Goal: Transaction & Acquisition: Book appointment/travel/reservation

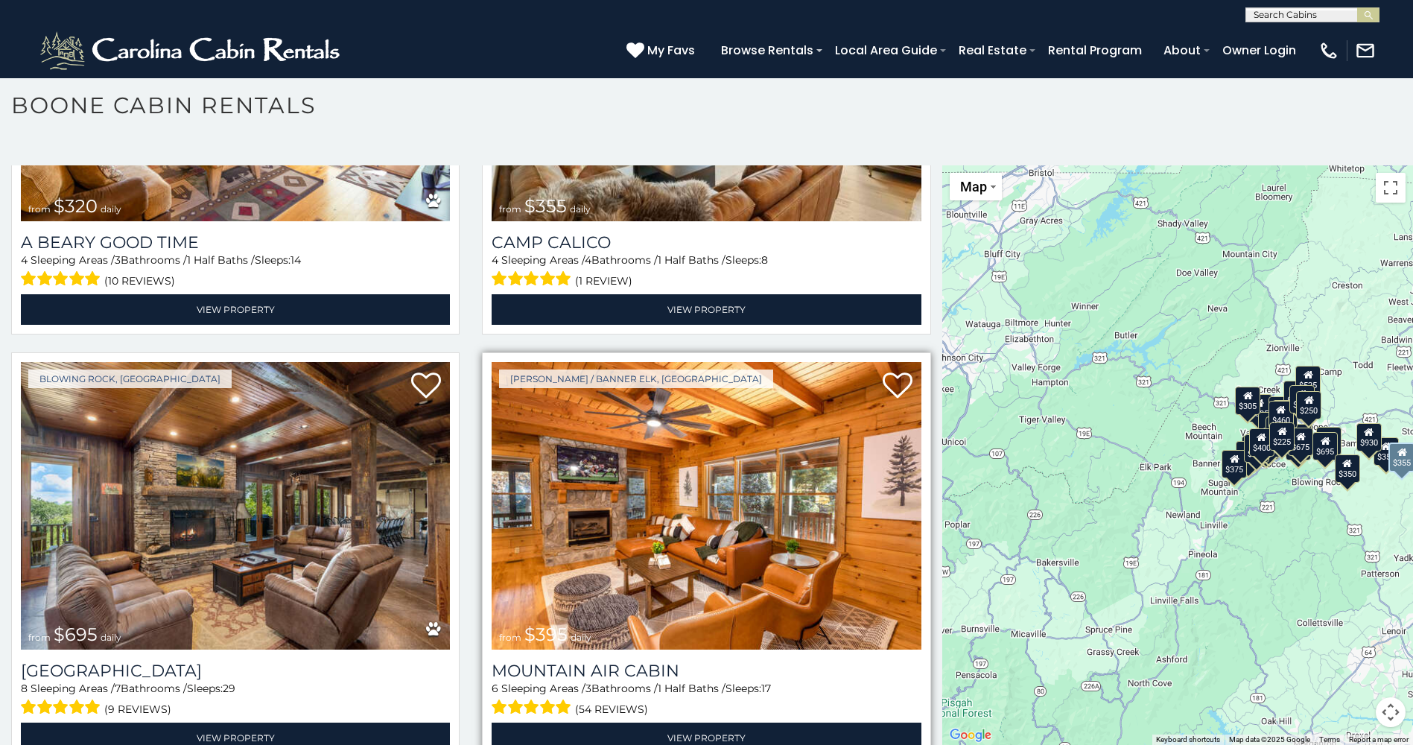
scroll to position [4991, 0]
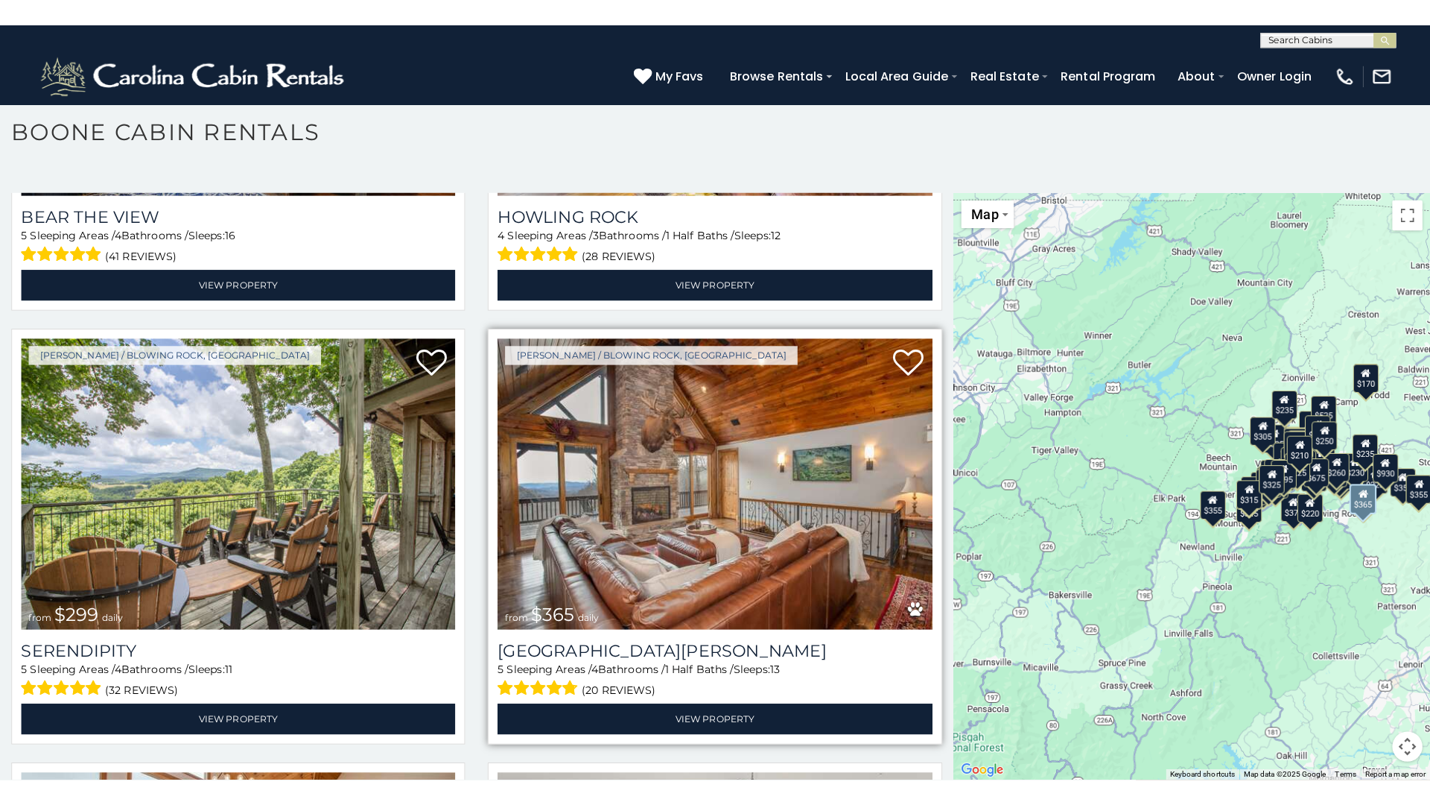
scroll to position [6332, 0]
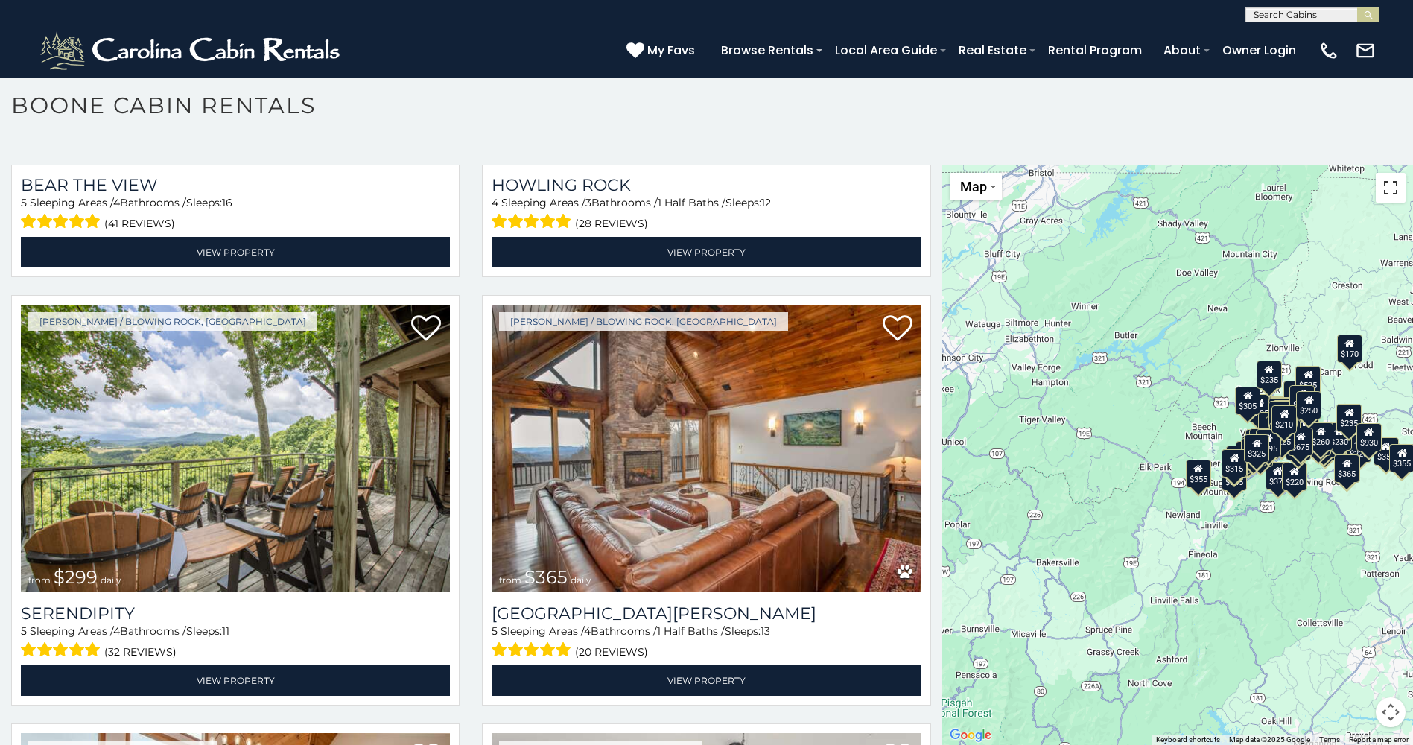
click at [1381, 191] on button "Toggle fullscreen view" at bounding box center [1391, 188] width 30 height 30
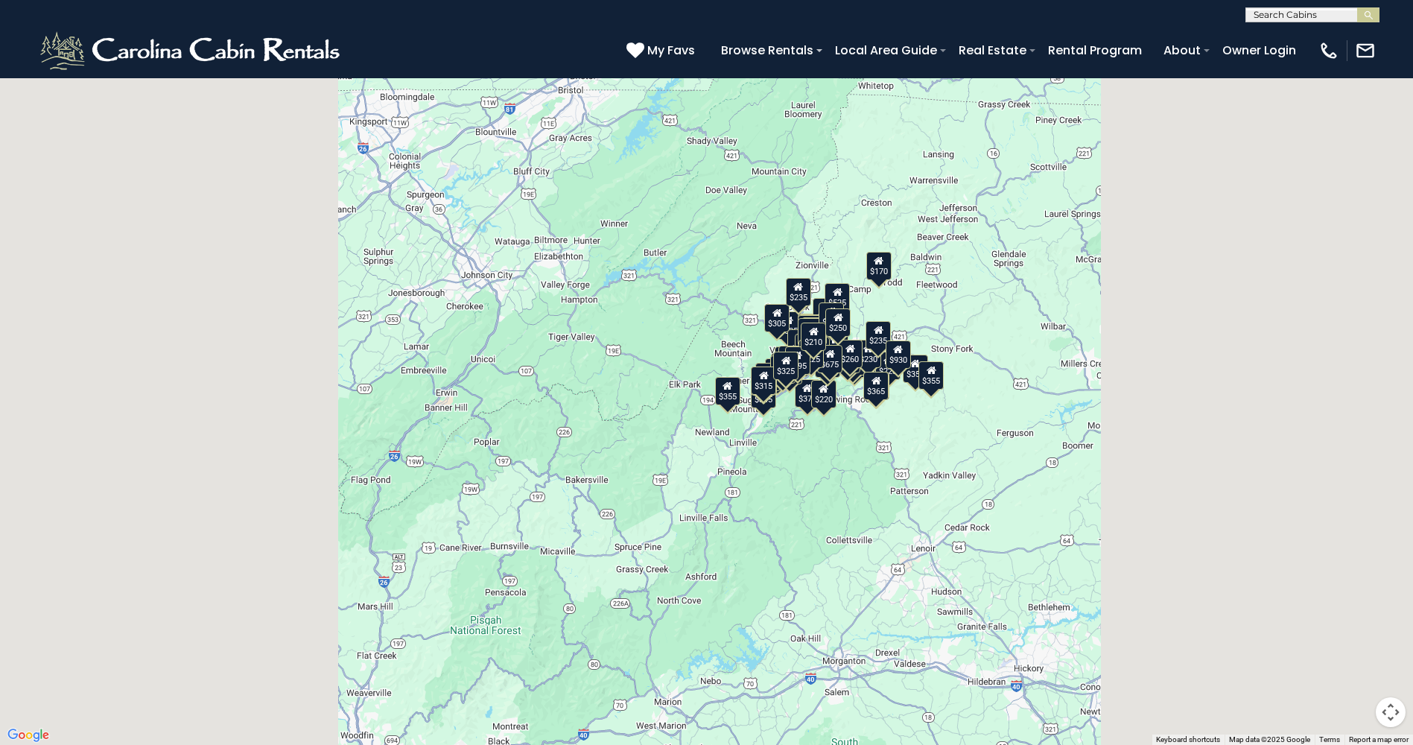
scroll to position [6414, 0]
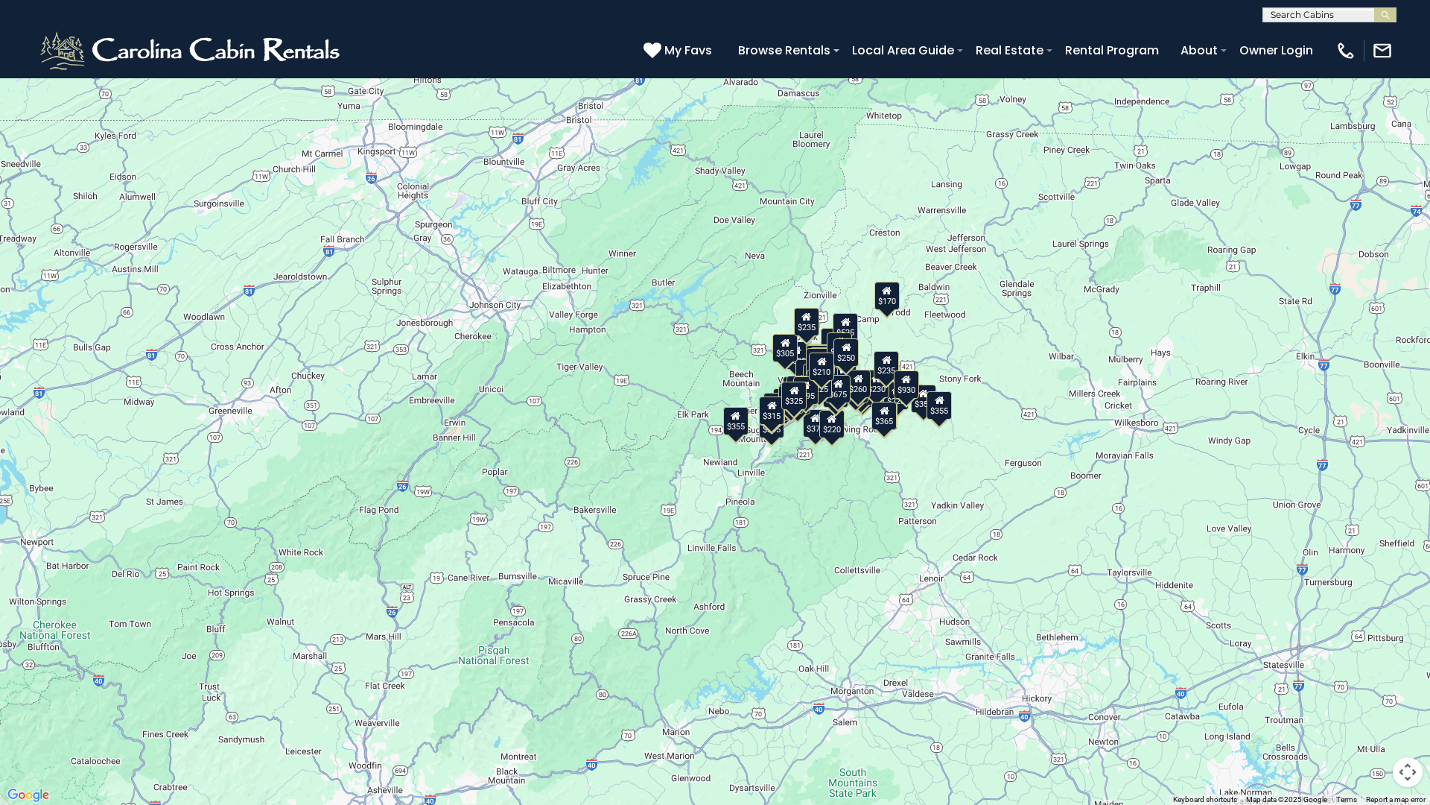
click at [45, 24] on button "Map" at bounding box center [33, 21] width 52 height 28
click at [269, 63] on div "$349 $480 $525 $315 $355 $675 $635 $930 $400 $451 $330 $400 $485 $460 $395 $255…" at bounding box center [715, 402] width 1430 height 805
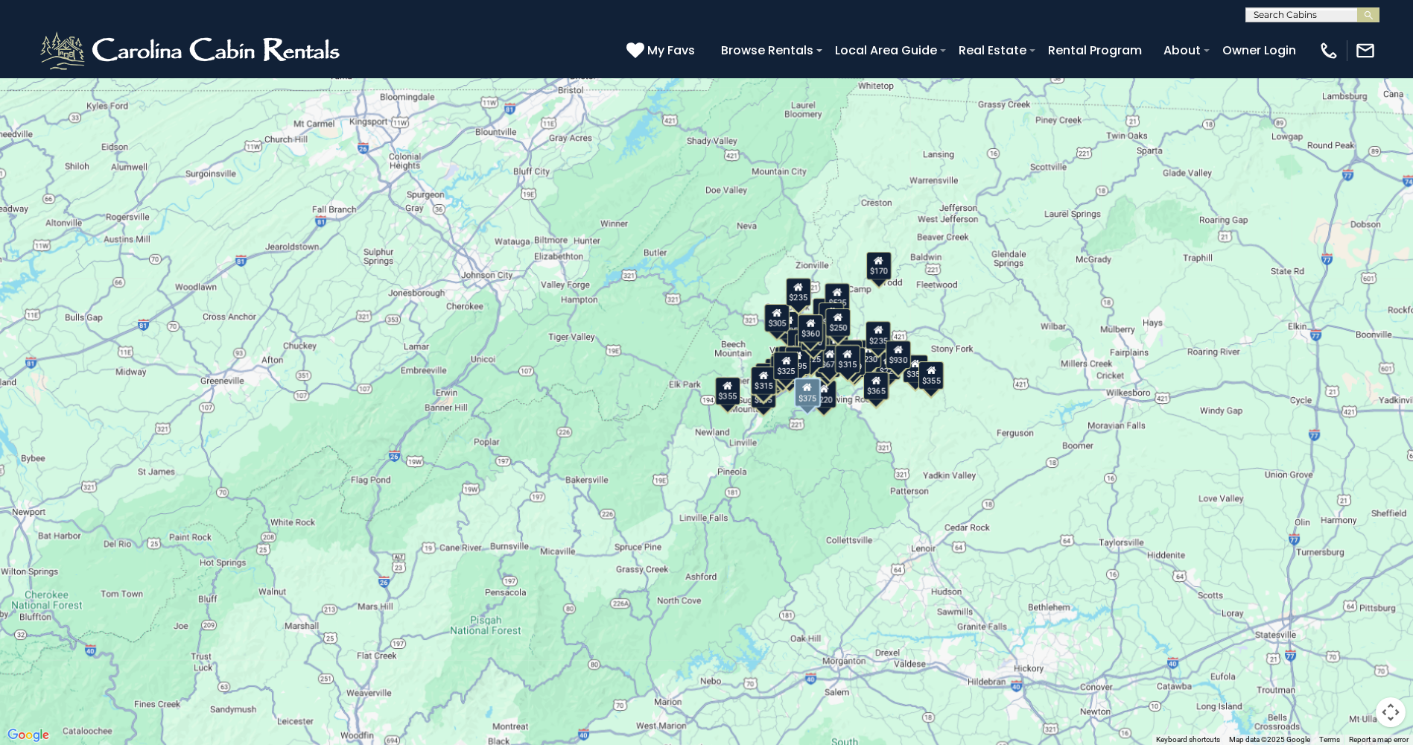
scroll to position [8120, 0]
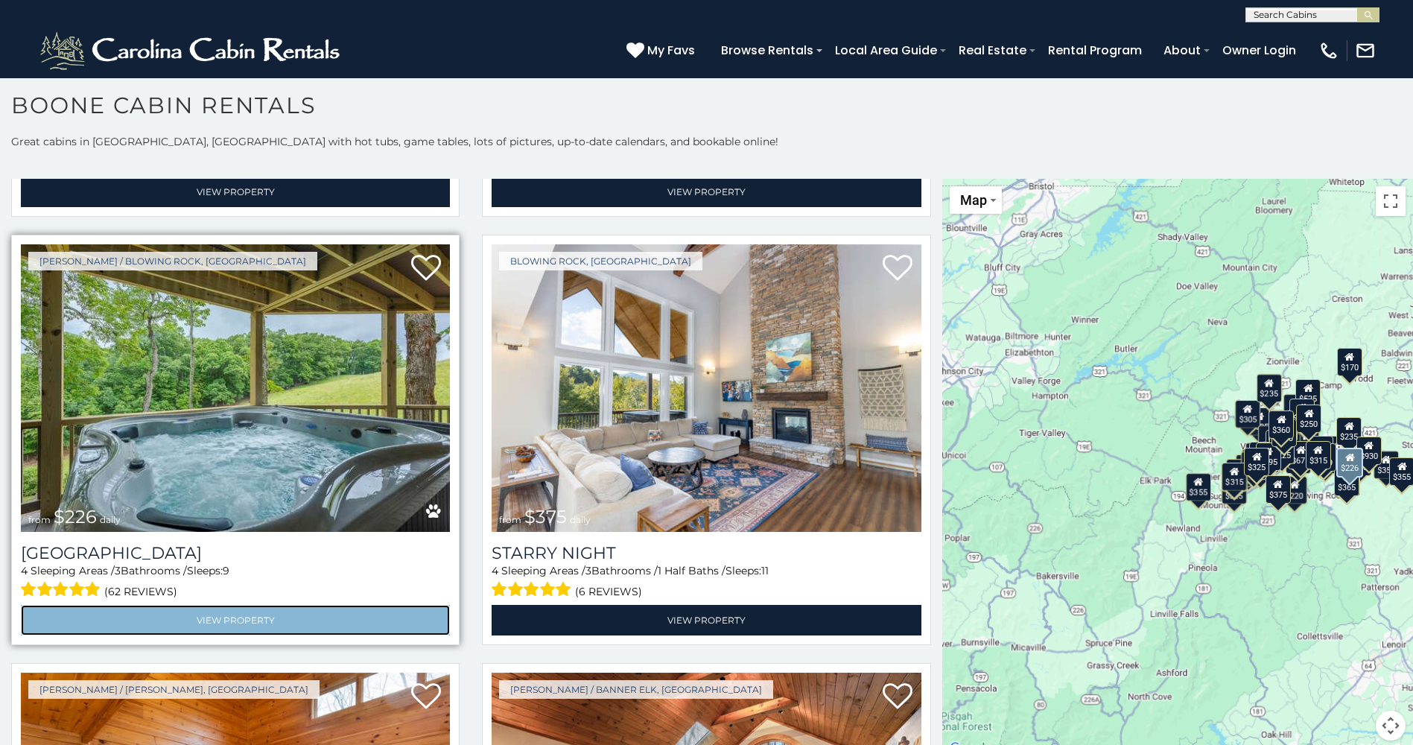
click at [244, 605] on link "View Property" at bounding box center [235, 620] width 429 height 31
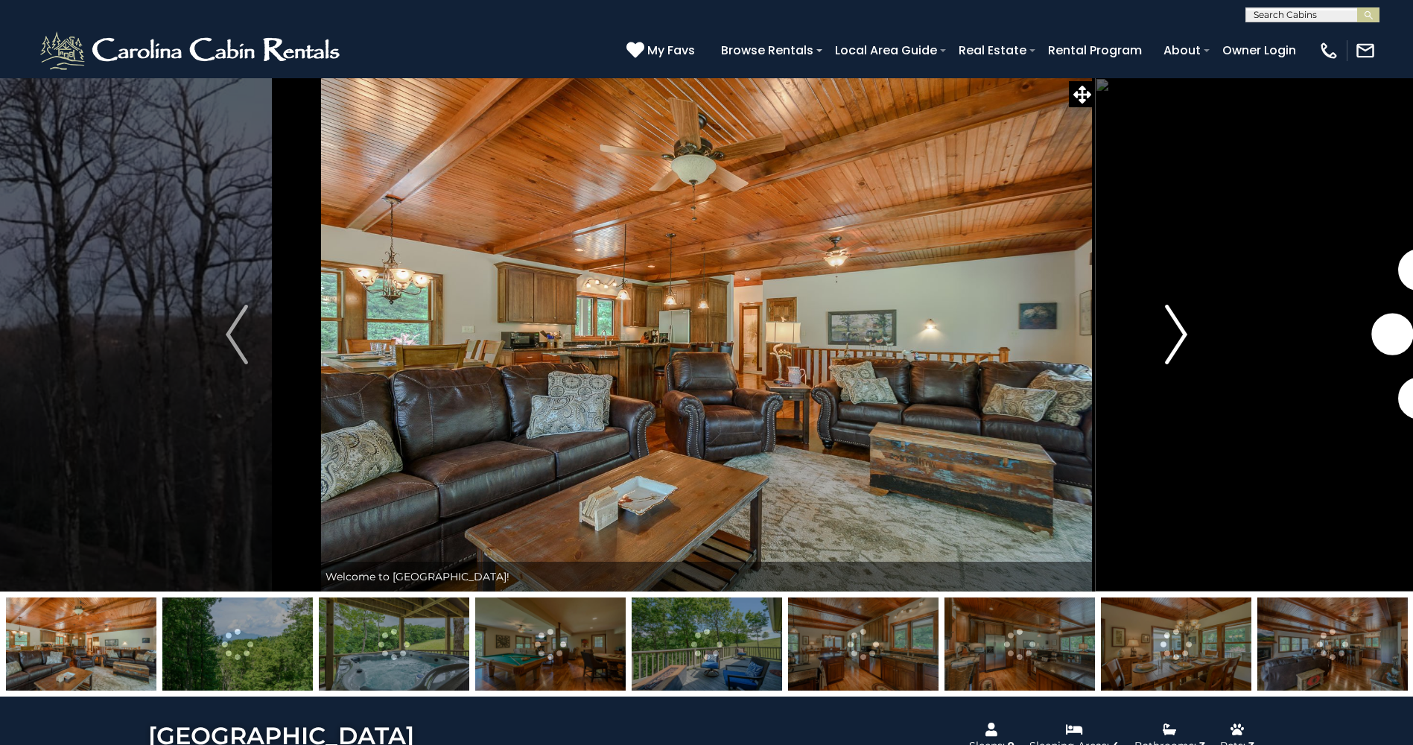
click at [1178, 334] on img "Next" at bounding box center [1176, 335] width 22 height 60
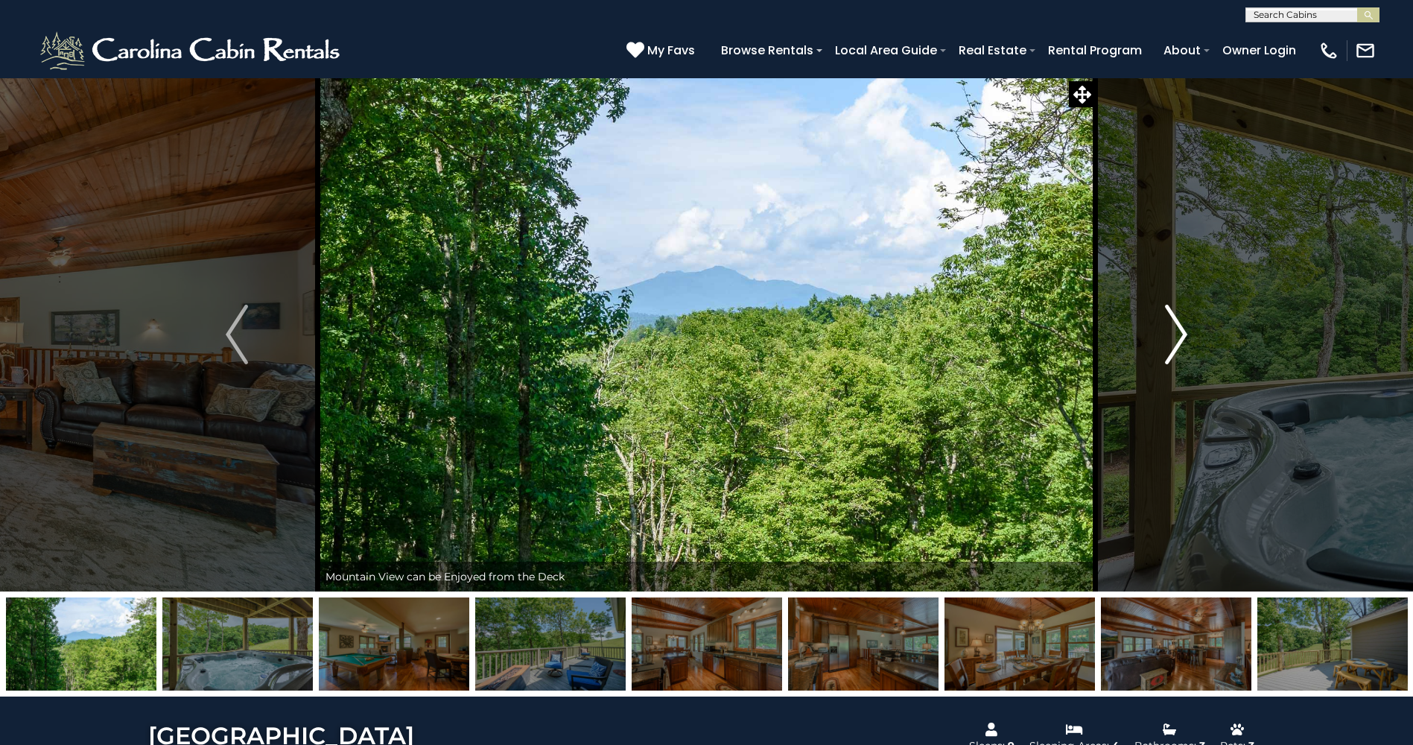
click at [1173, 334] on img "Next" at bounding box center [1176, 335] width 22 height 60
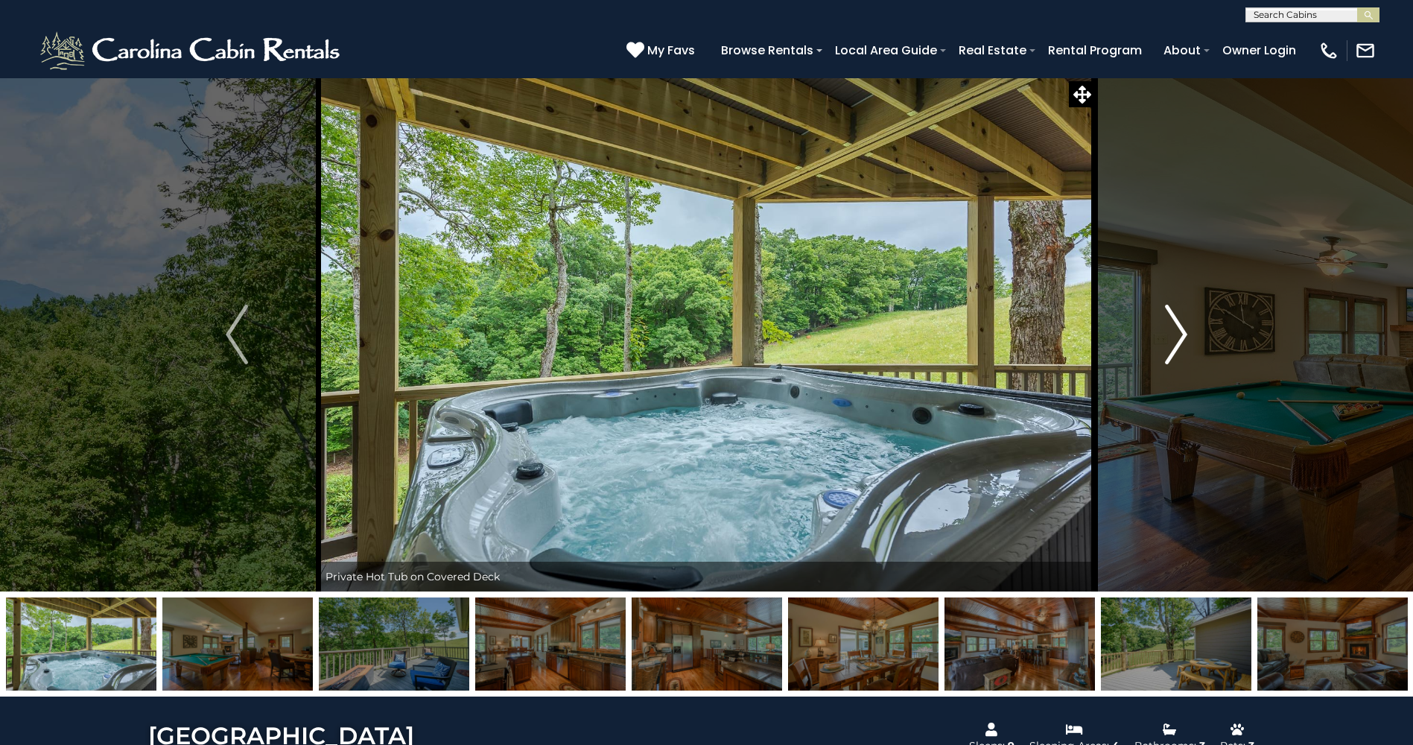
click at [1173, 334] on img "Next" at bounding box center [1176, 335] width 22 height 60
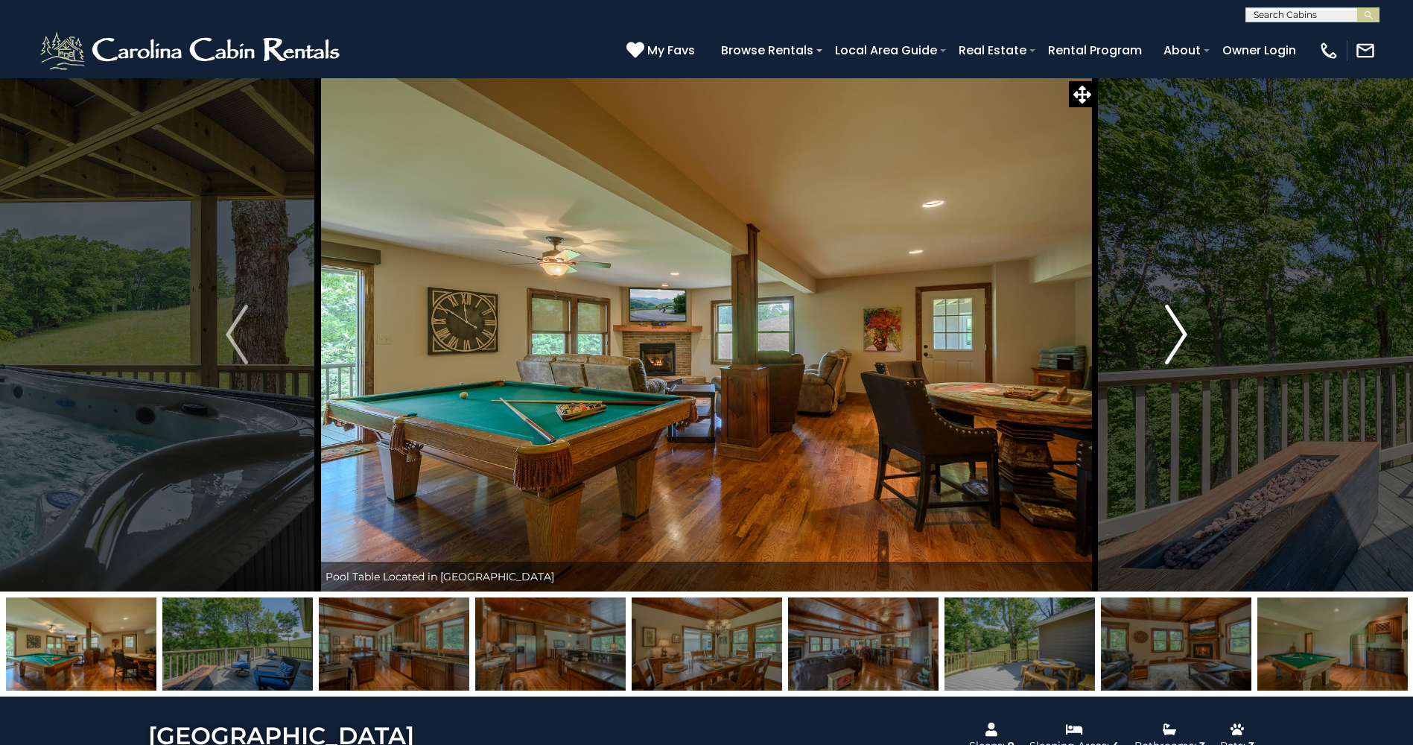
click at [1173, 334] on img "Next" at bounding box center [1176, 335] width 22 height 60
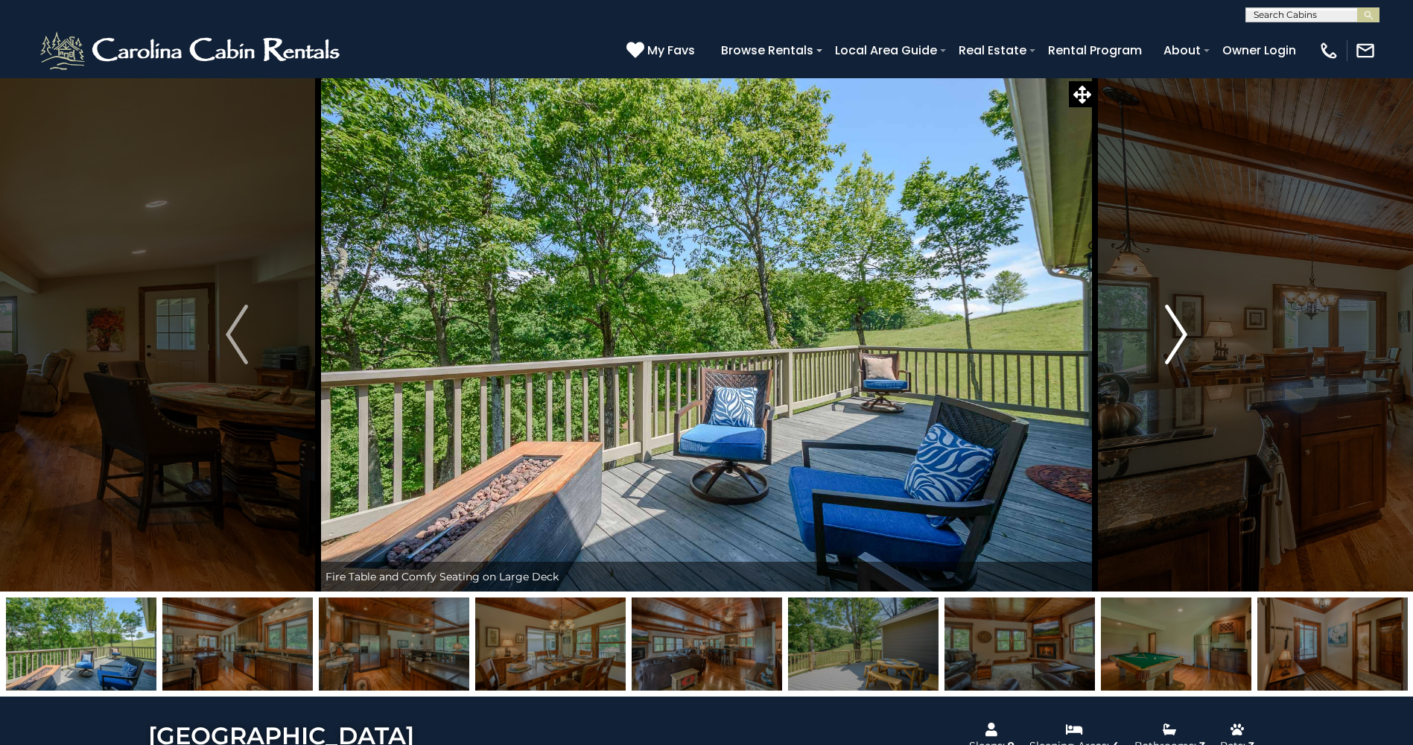
click at [1173, 334] on img "Next" at bounding box center [1176, 335] width 22 height 60
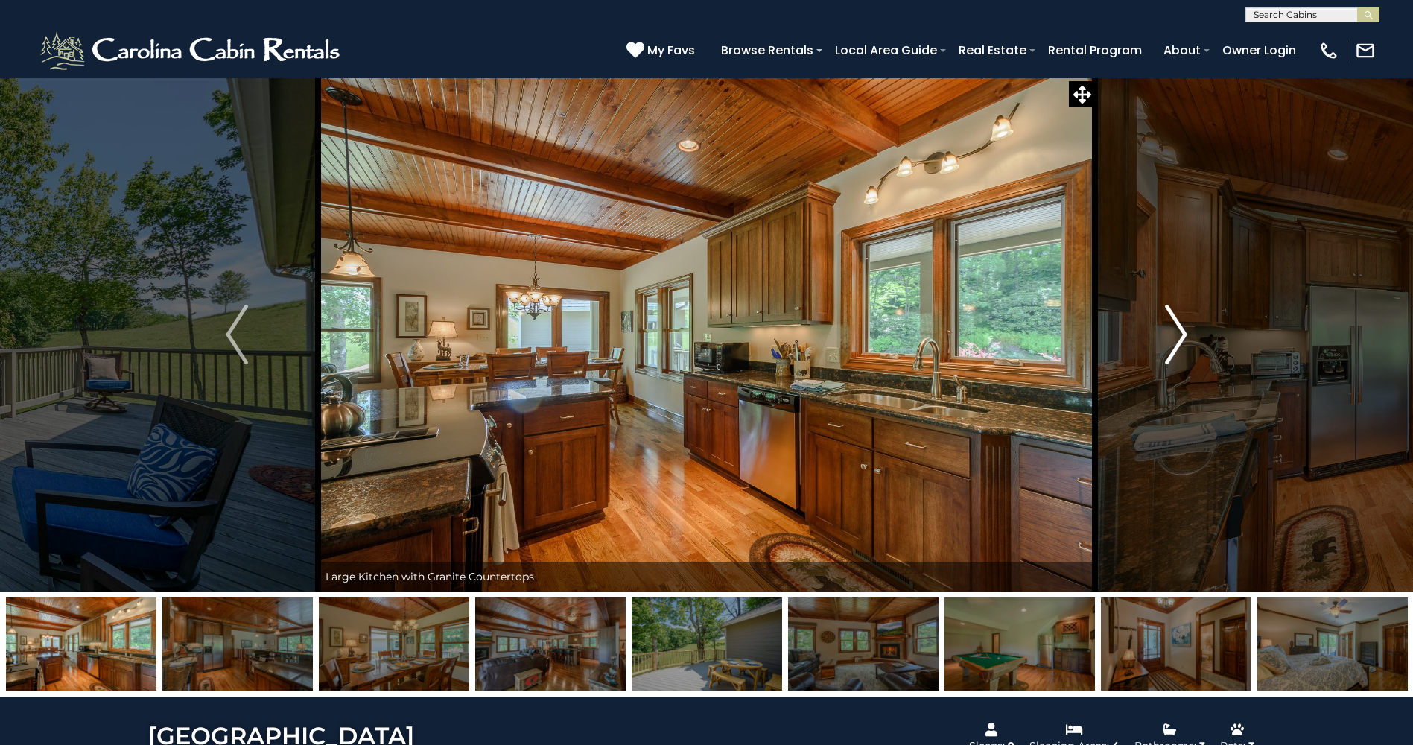
click at [1173, 334] on img "Next" at bounding box center [1176, 335] width 22 height 60
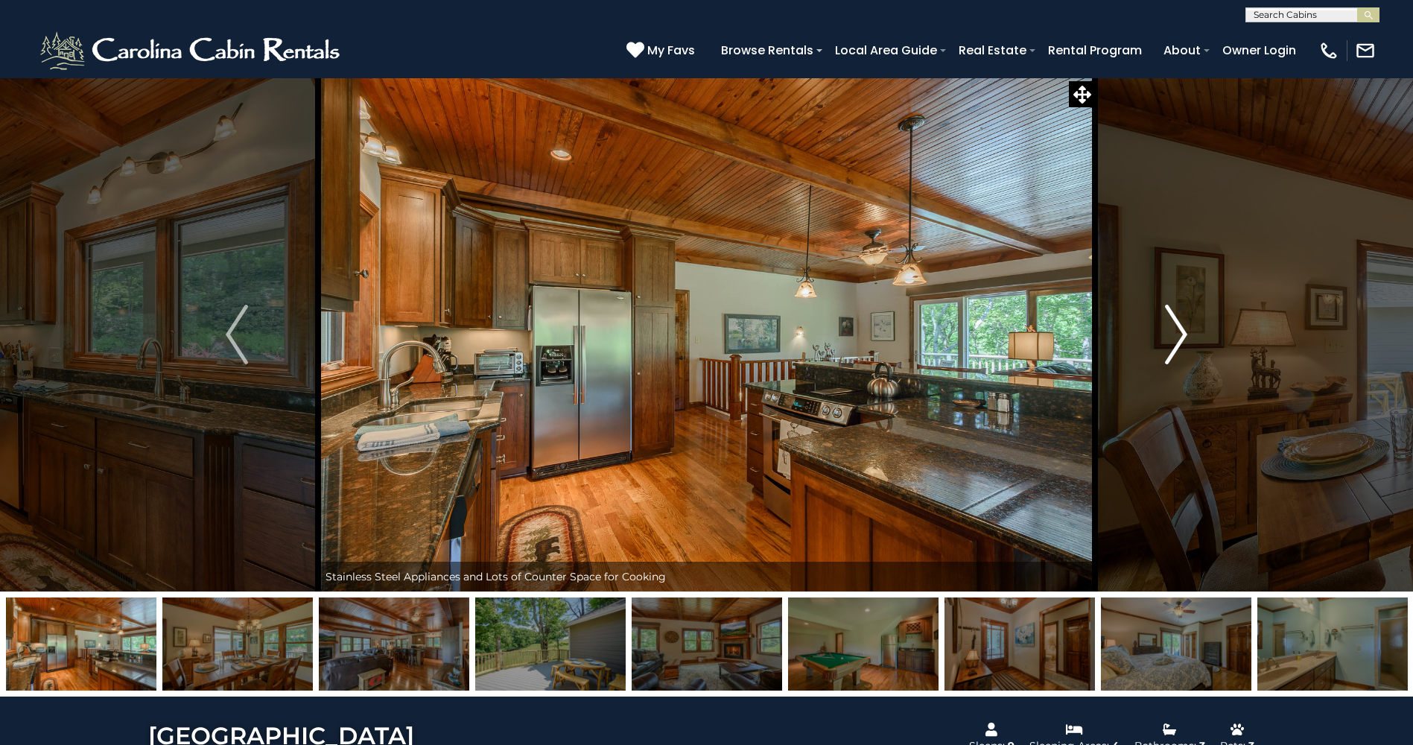
click at [1173, 334] on img "Next" at bounding box center [1176, 335] width 22 height 60
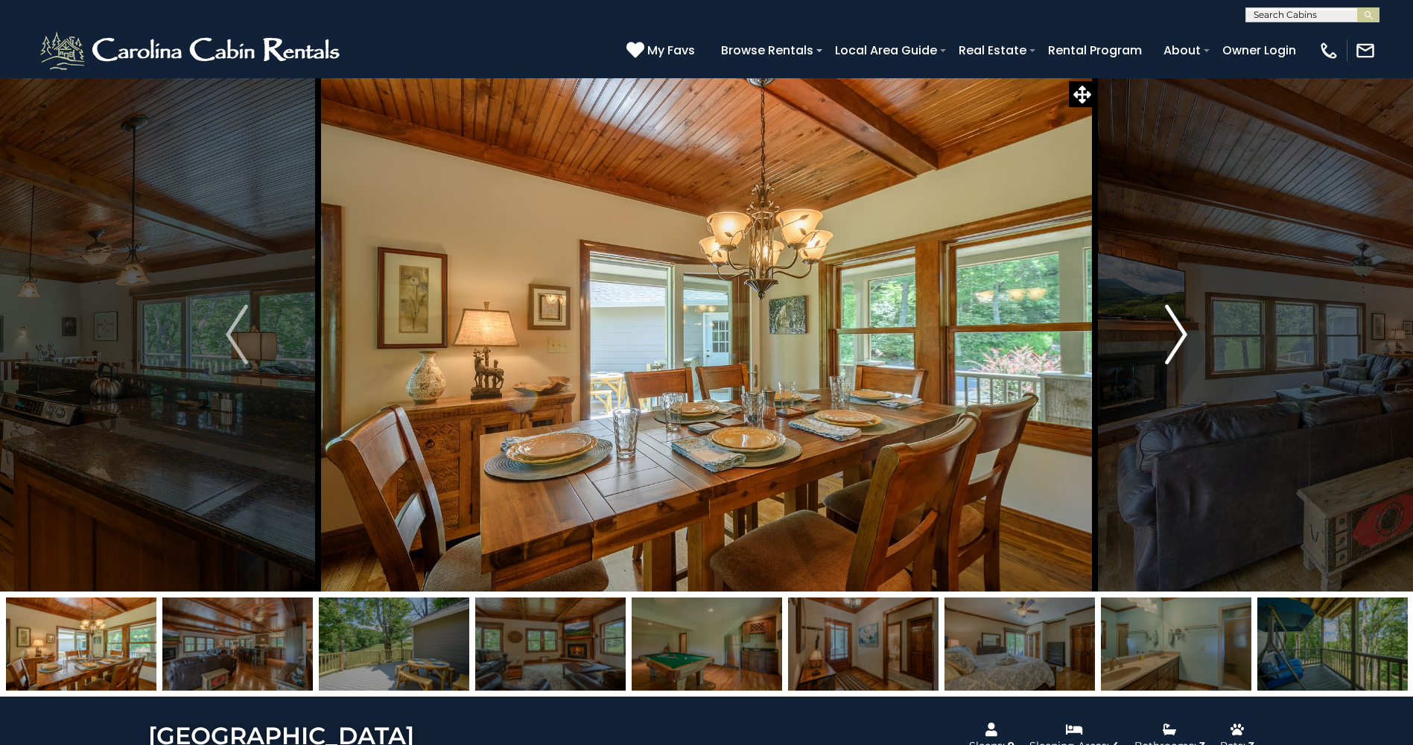
click at [1173, 334] on img "Next" at bounding box center [1176, 335] width 22 height 60
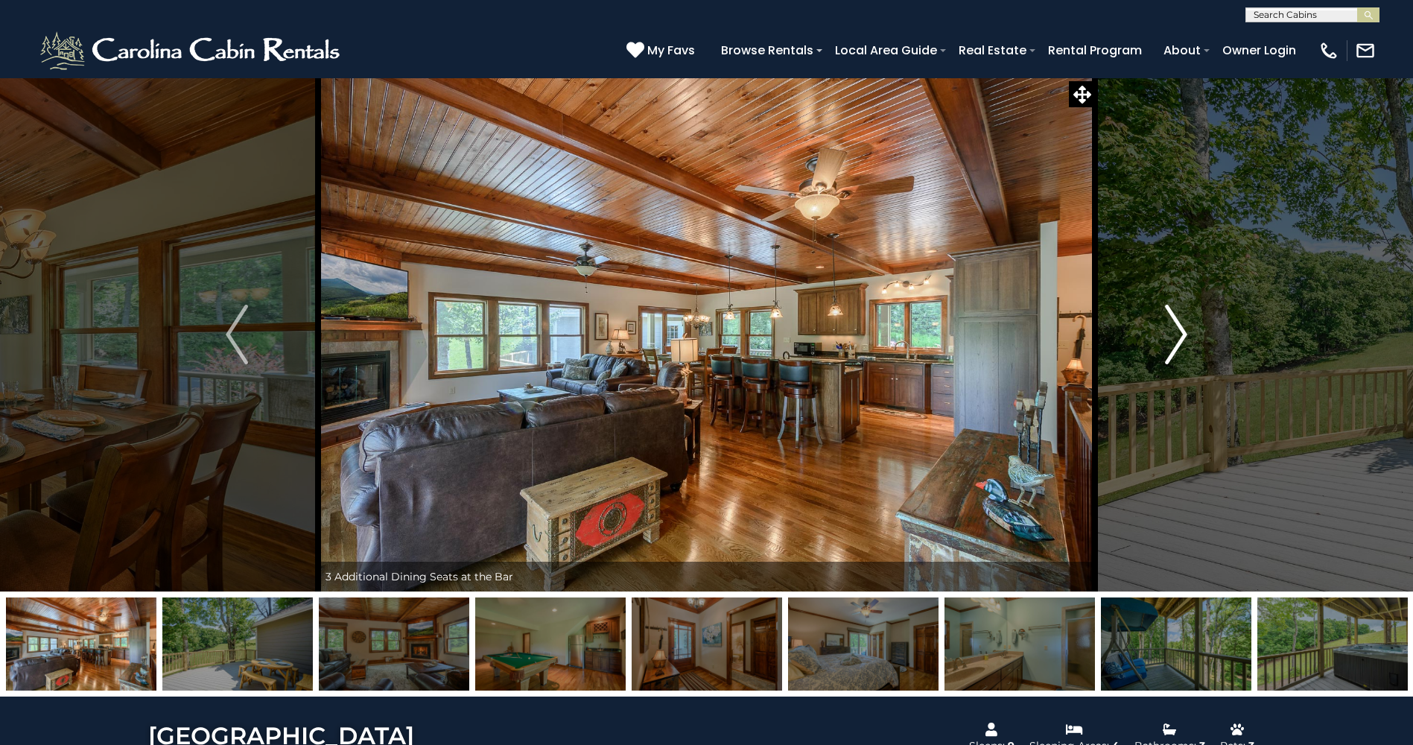
click at [1173, 334] on img "Next" at bounding box center [1176, 335] width 22 height 60
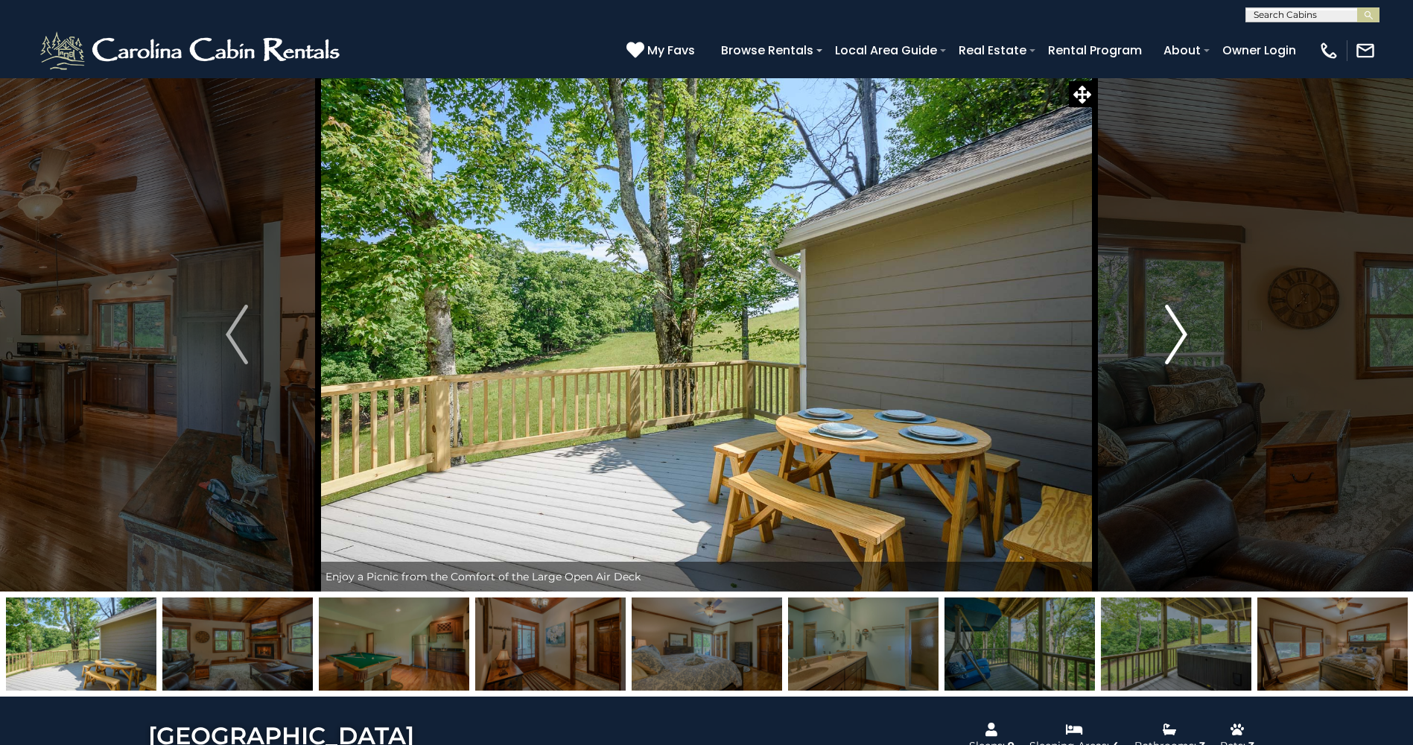
click at [1173, 334] on img "Next" at bounding box center [1176, 335] width 22 height 60
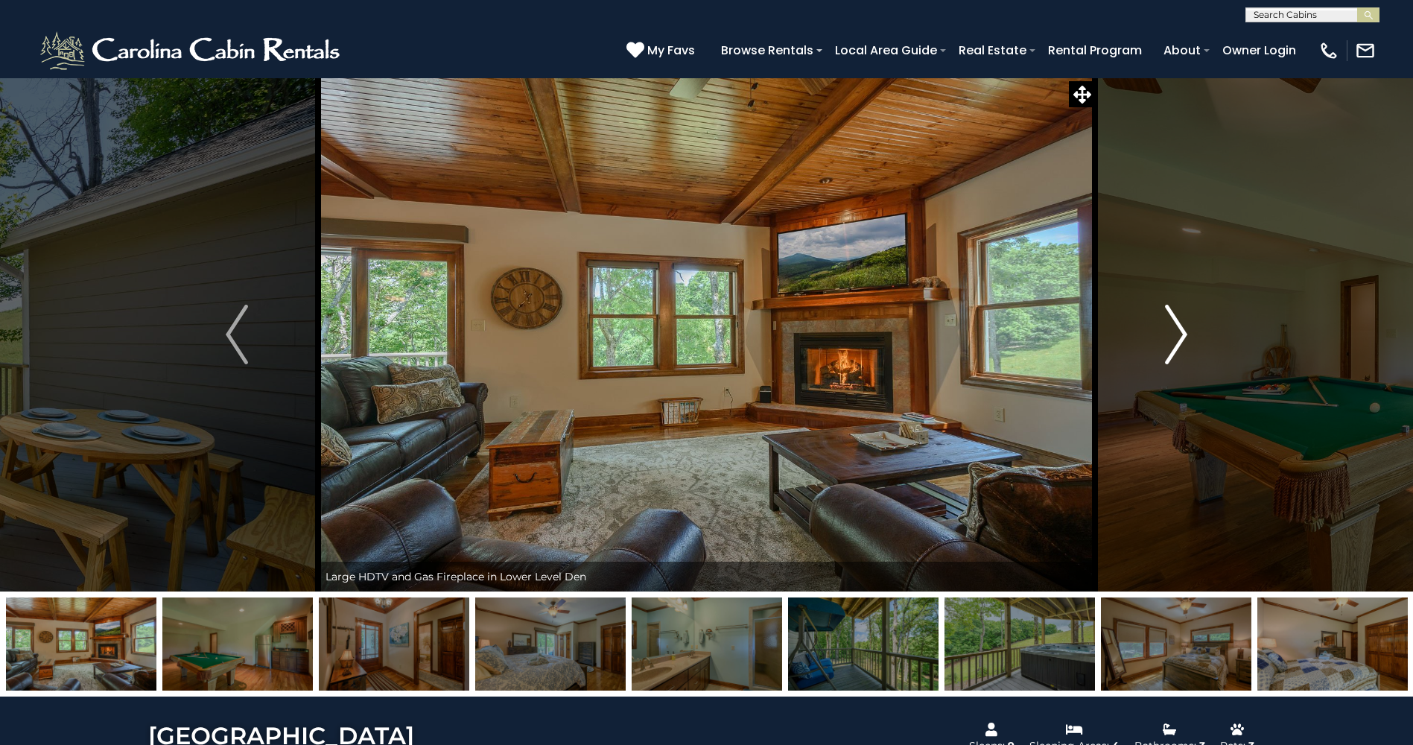
click at [1173, 334] on img "Next" at bounding box center [1176, 335] width 22 height 60
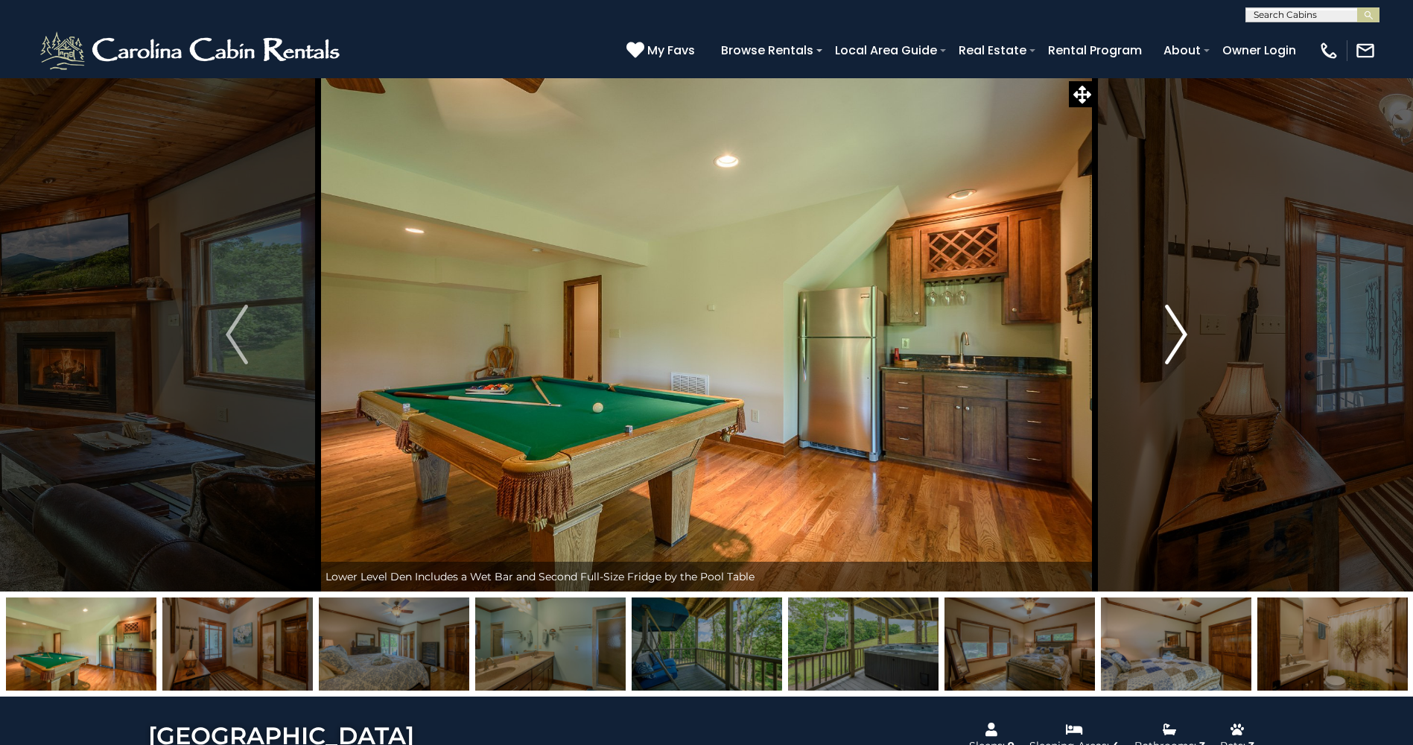
click at [1173, 334] on img "Next" at bounding box center [1176, 335] width 22 height 60
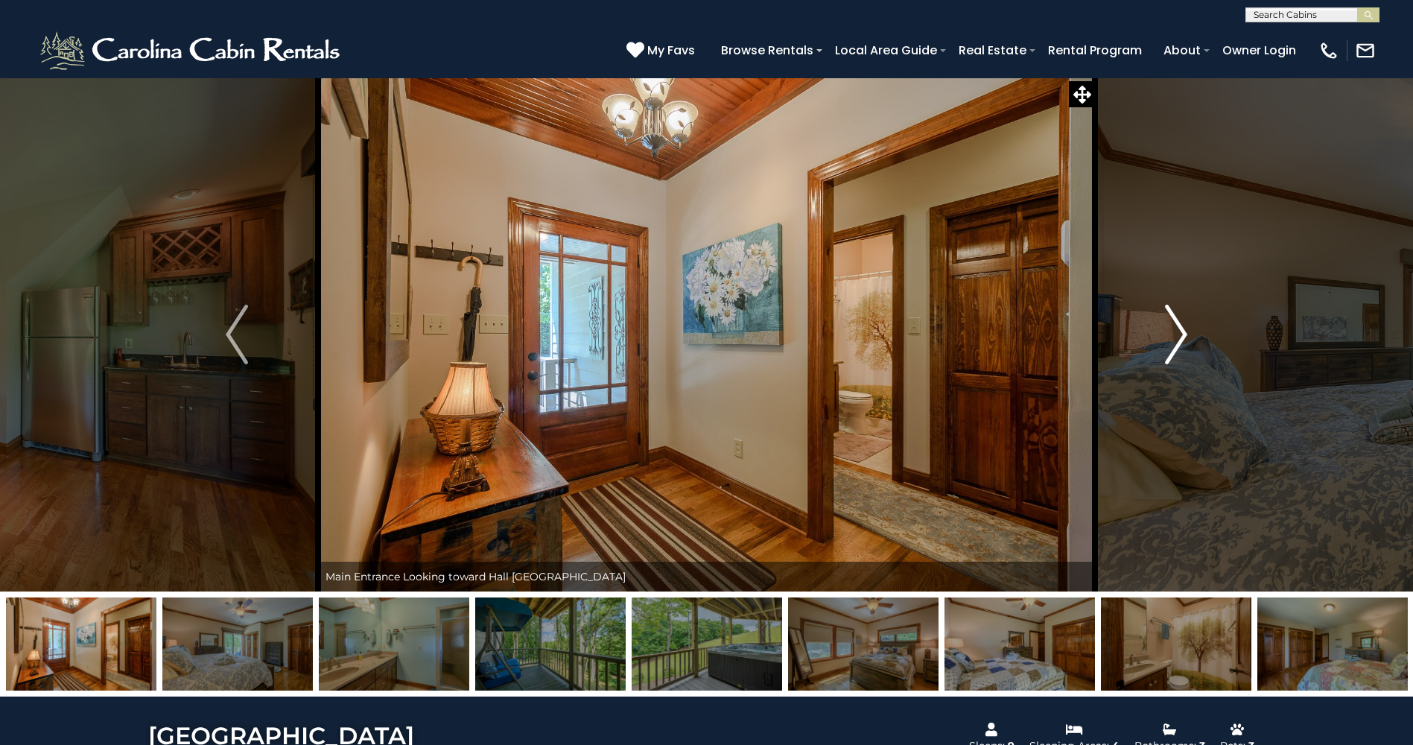
click at [1173, 334] on img "Next" at bounding box center [1176, 335] width 22 height 60
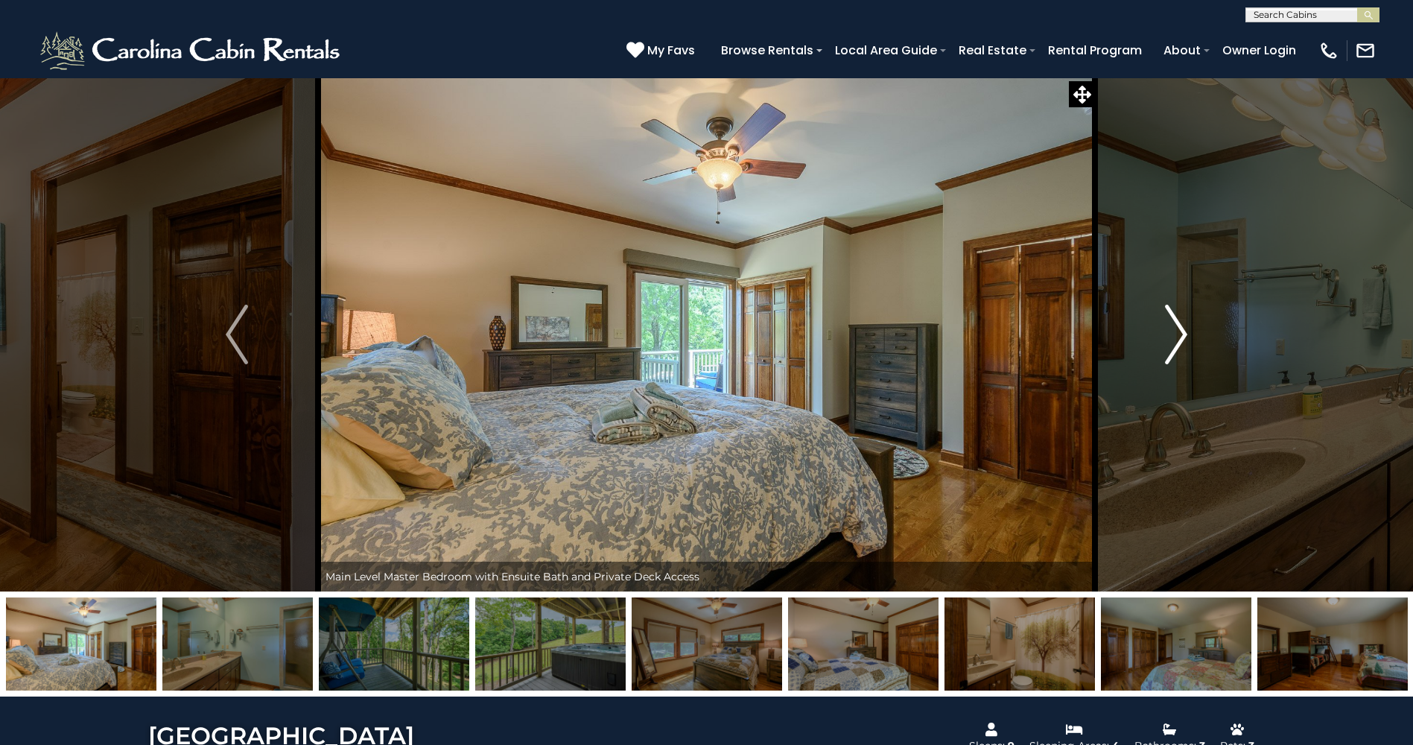
click at [1173, 334] on img "Next" at bounding box center [1176, 335] width 22 height 60
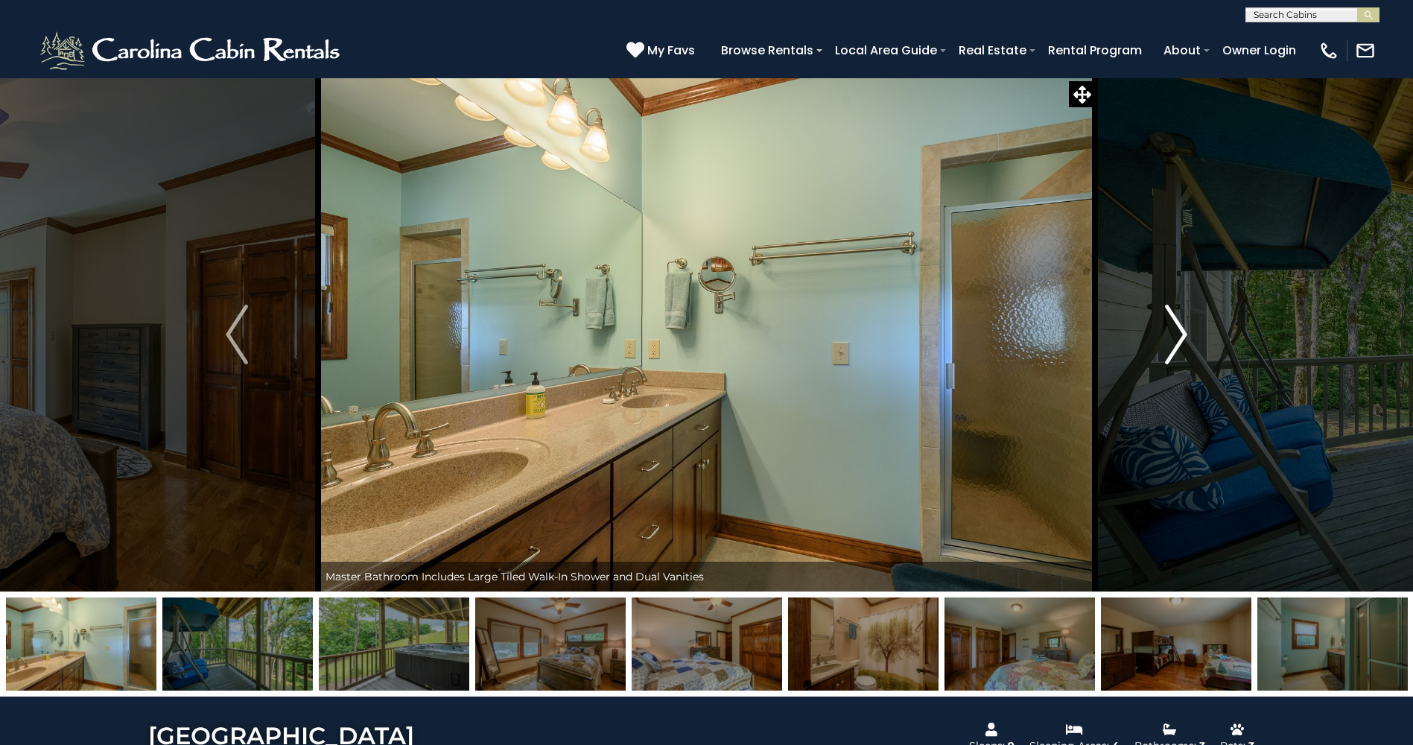
click at [1173, 334] on img "Next" at bounding box center [1176, 335] width 22 height 60
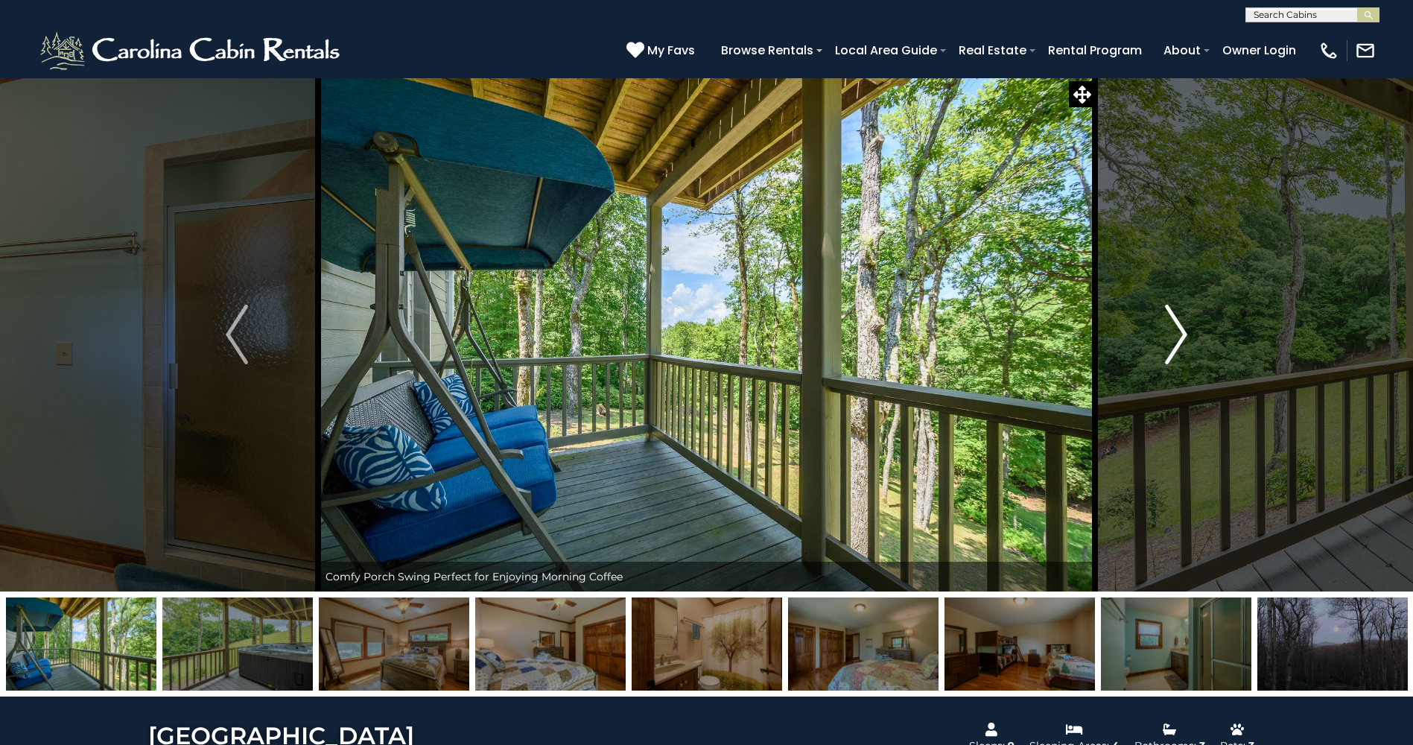
click at [1173, 334] on img "Next" at bounding box center [1176, 335] width 22 height 60
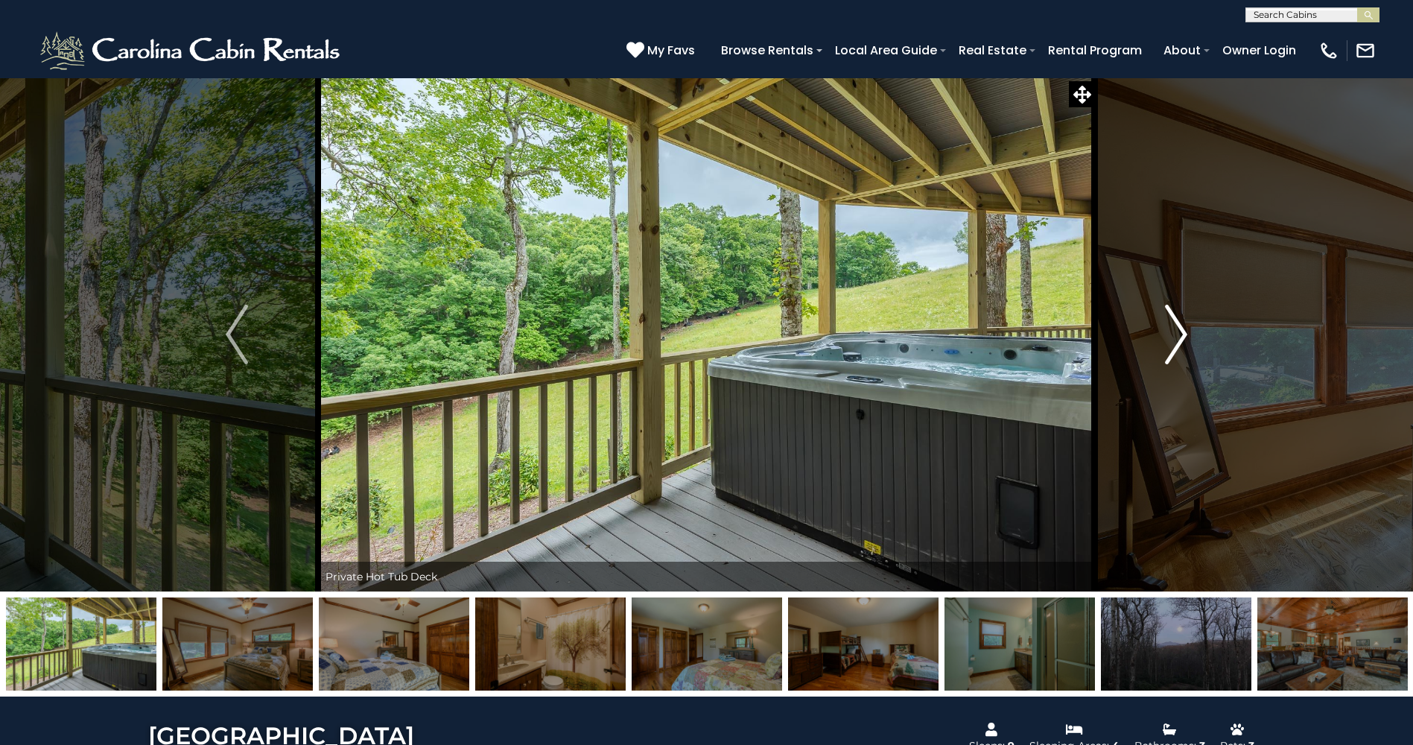
click at [1173, 334] on img "Next" at bounding box center [1176, 335] width 22 height 60
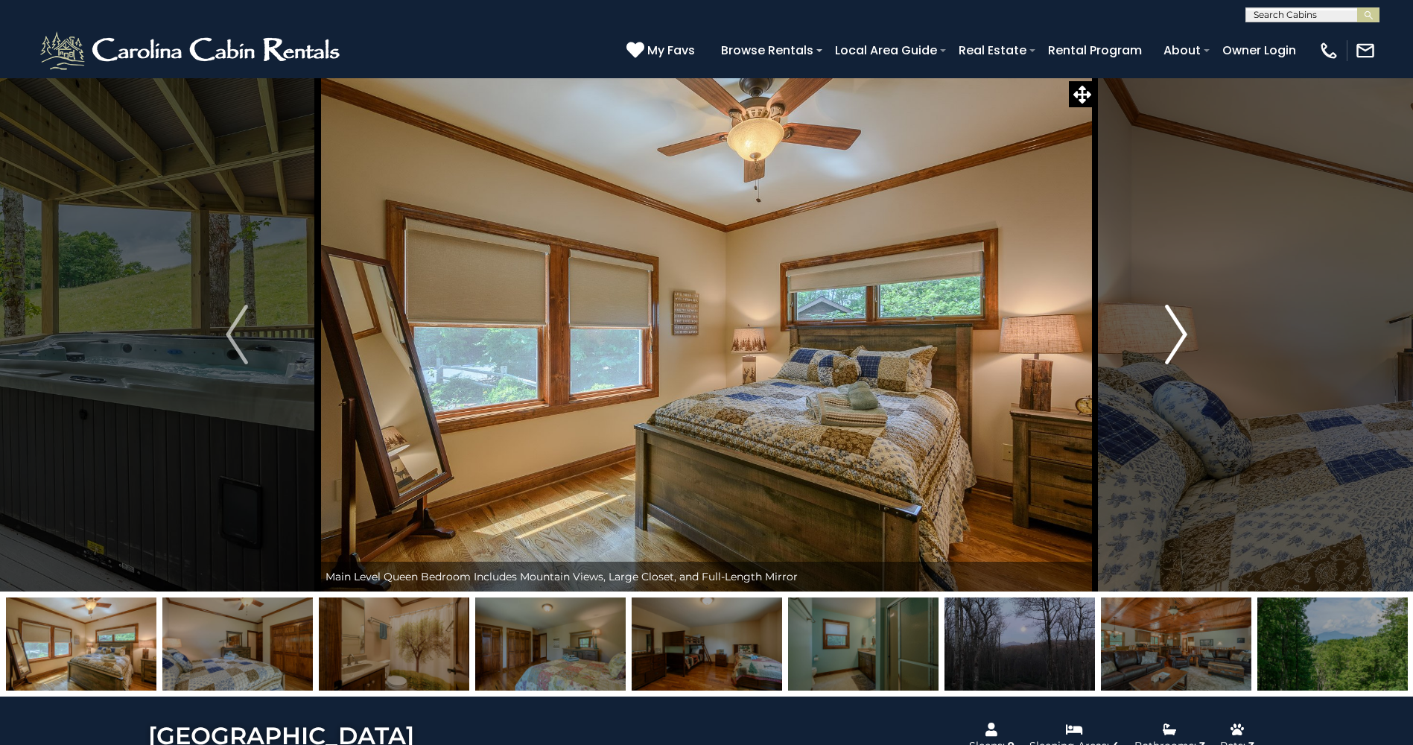
click at [1173, 334] on img "Next" at bounding box center [1176, 335] width 22 height 60
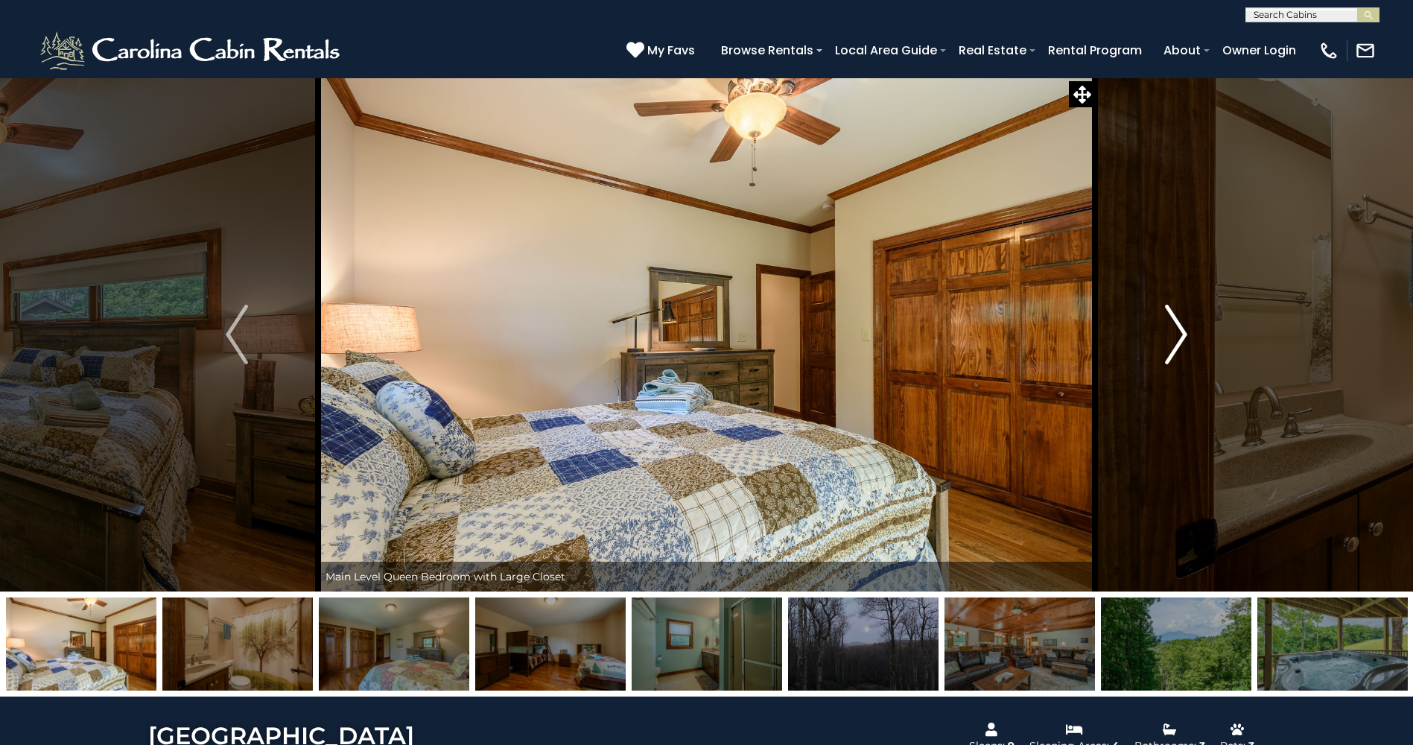
click at [1173, 334] on img "Next" at bounding box center [1176, 335] width 22 height 60
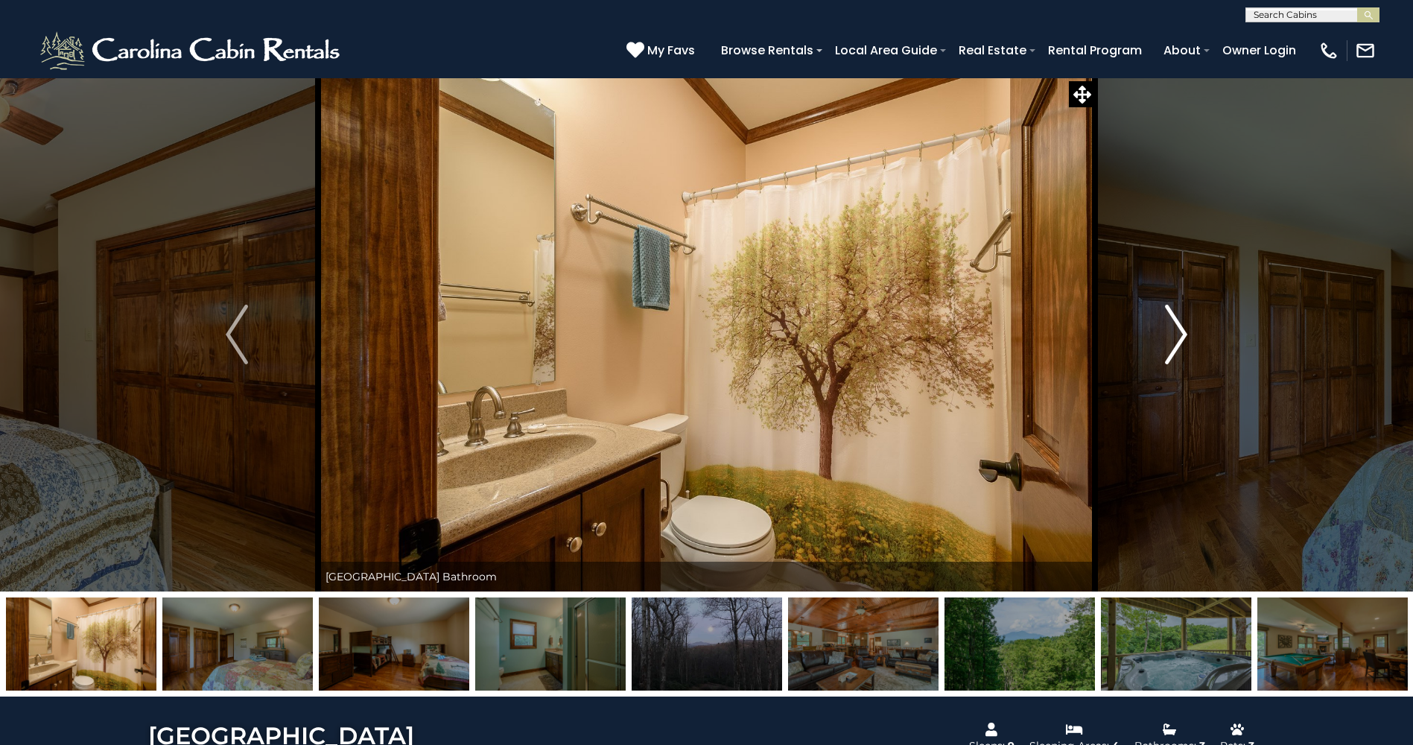
click at [1173, 334] on img "Next" at bounding box center [1176, 335] width 22 height 60
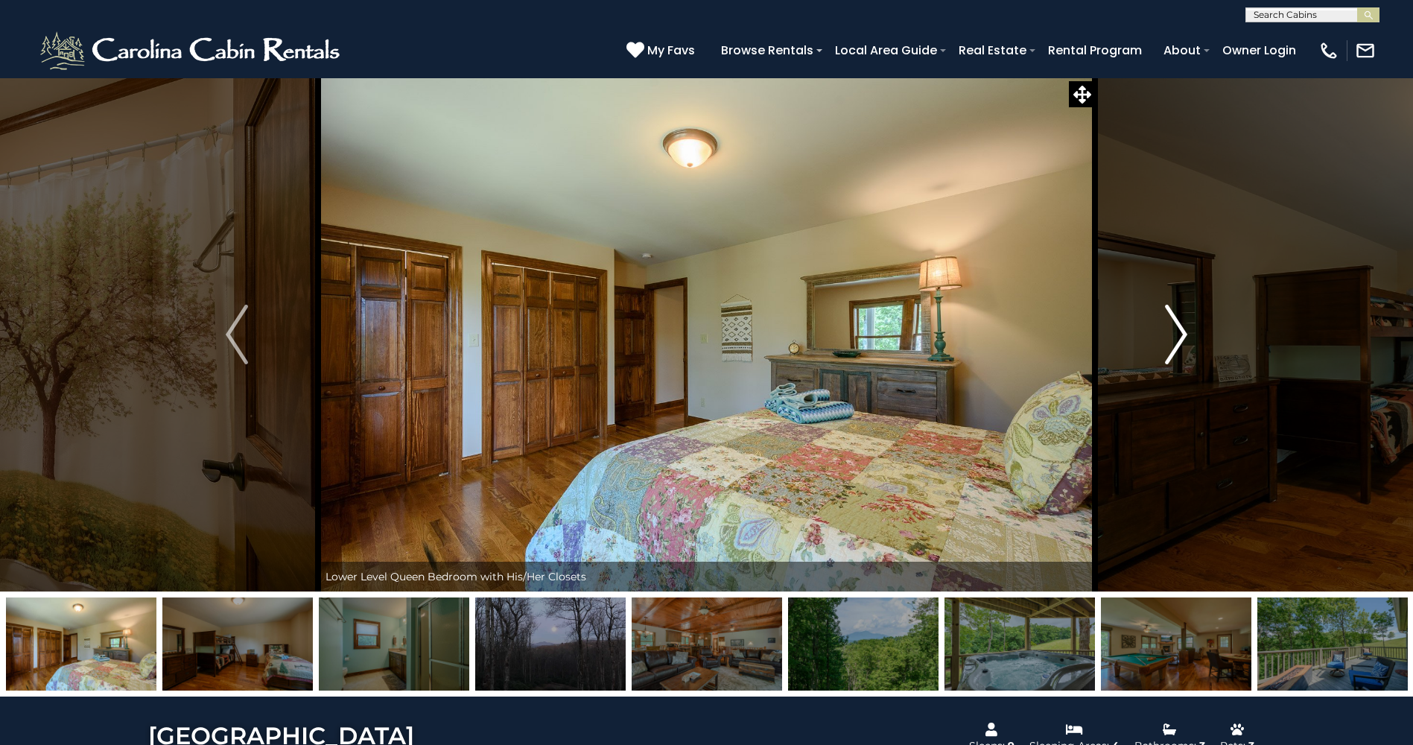
click at [1173, 334] on img "Next" at bounding box center [1176, 335] width 22 height 60
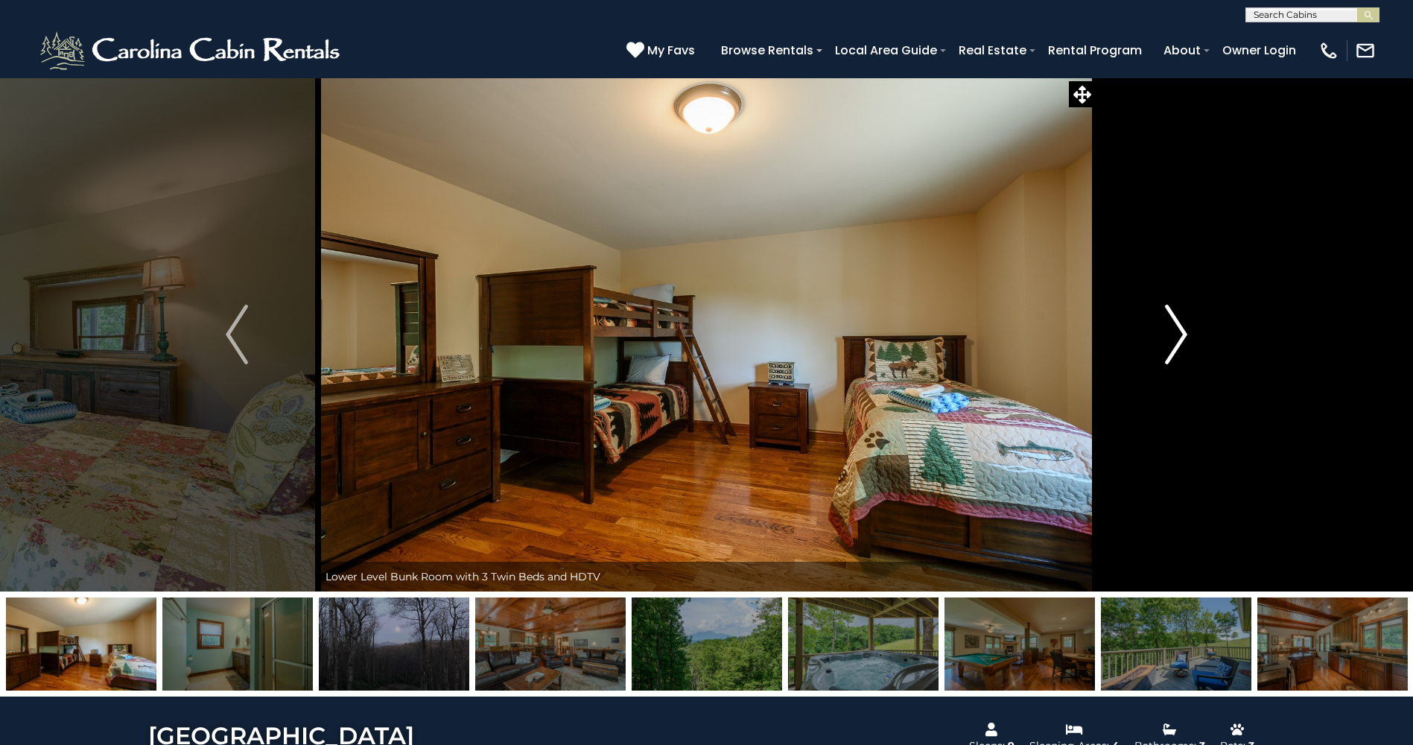
click at [1173, 334] on img "Next" at bounding box center [1176, 335] width 22 height 60
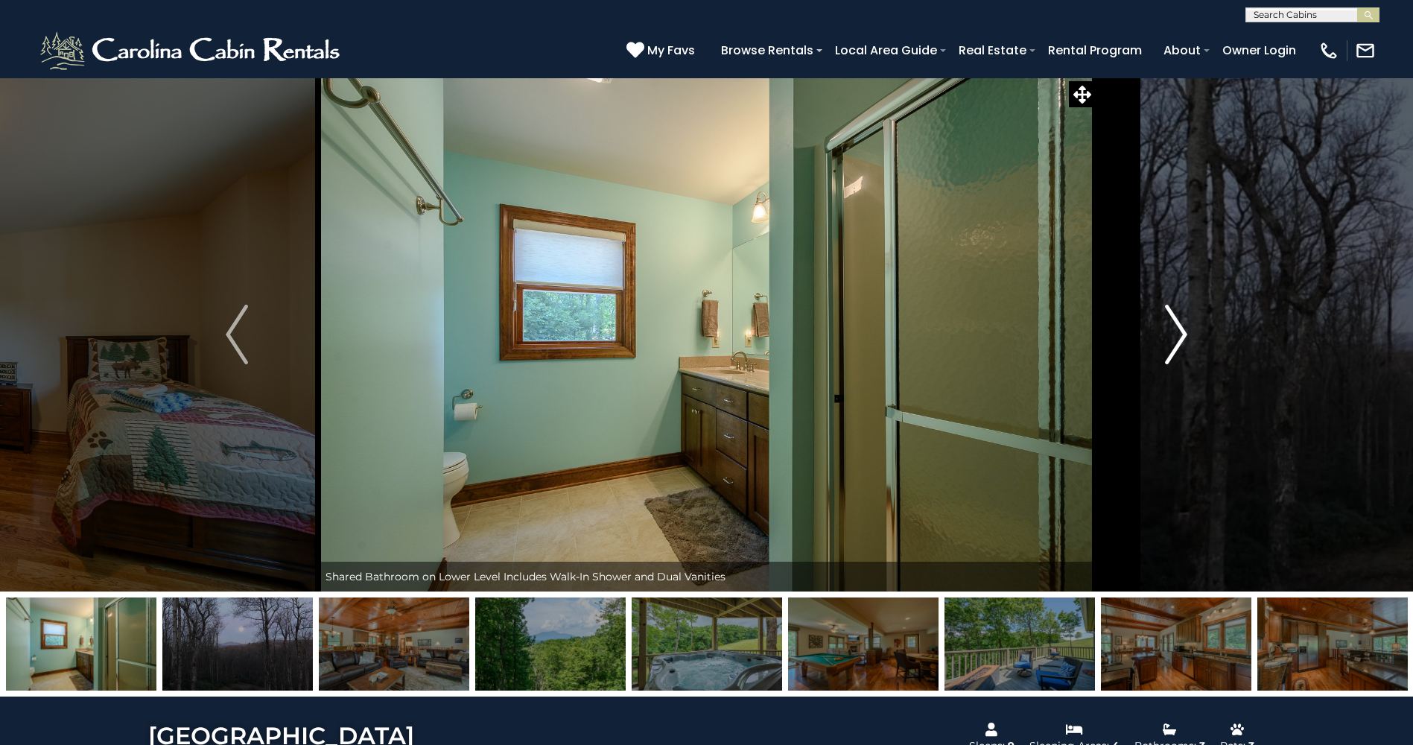
click at [1173, 334] on img "Next" at bounding box center [1176, 335] width 22 height 60
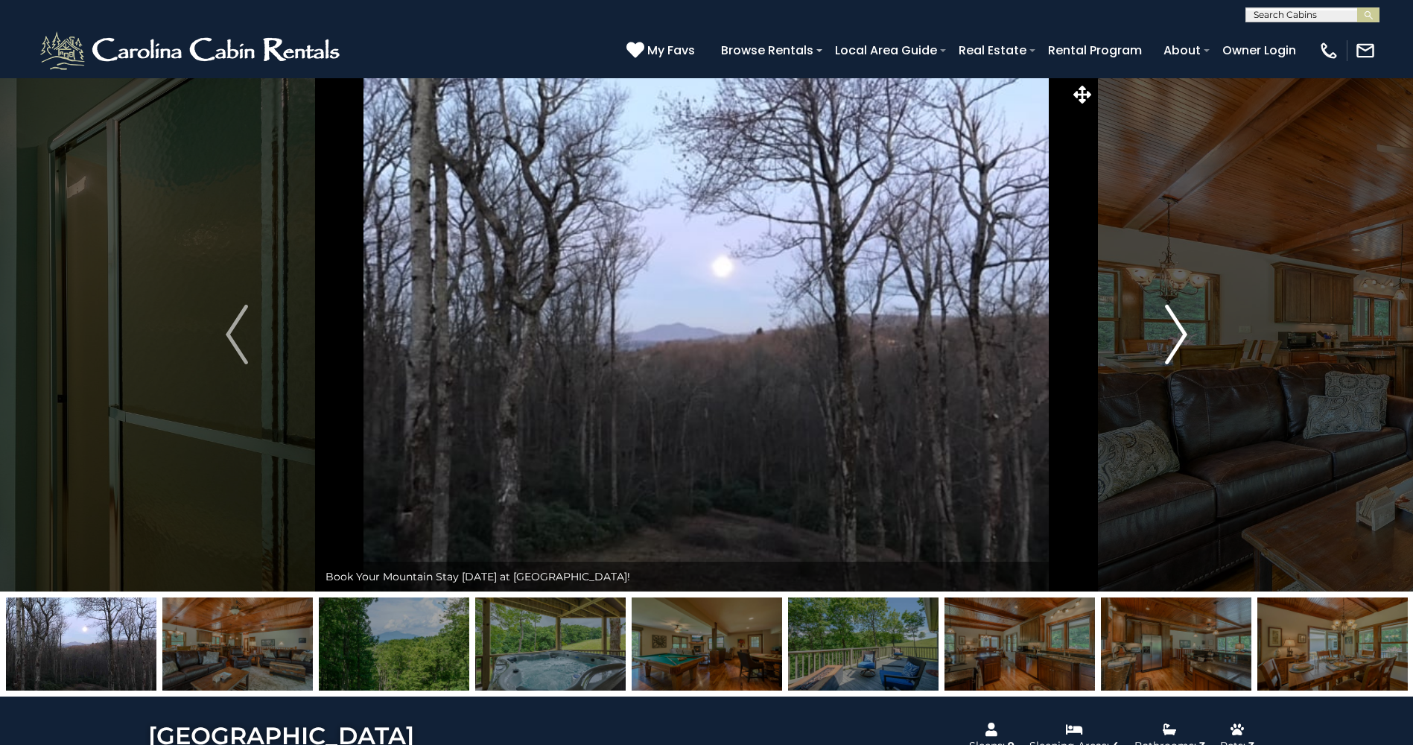
click at [1173, 334] on img "Next" at bounding box center [1176, 335] width 22 height 60
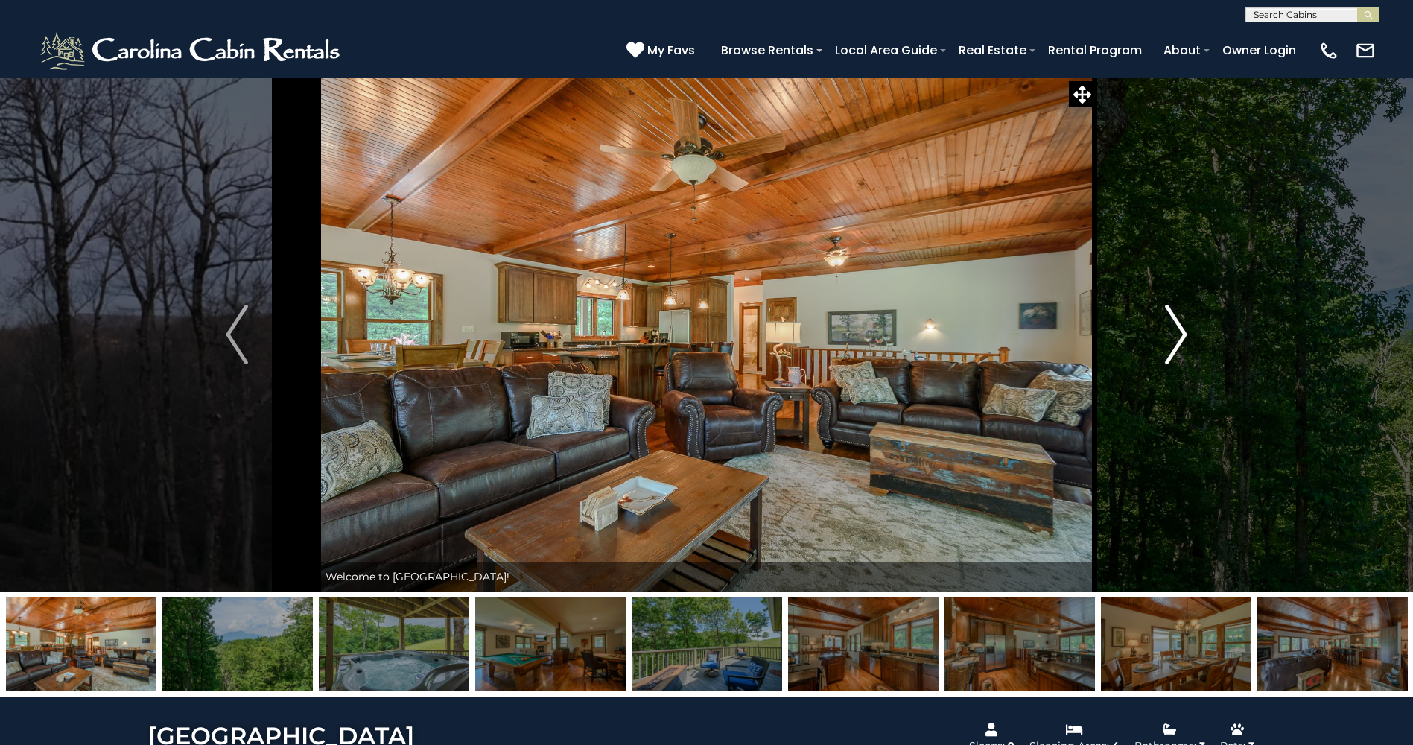
click at [1173, 334] on img "Next" at bounding box center [1176, 335] width 22 height 60
